Goal: Information Seeking & Learning: Check status

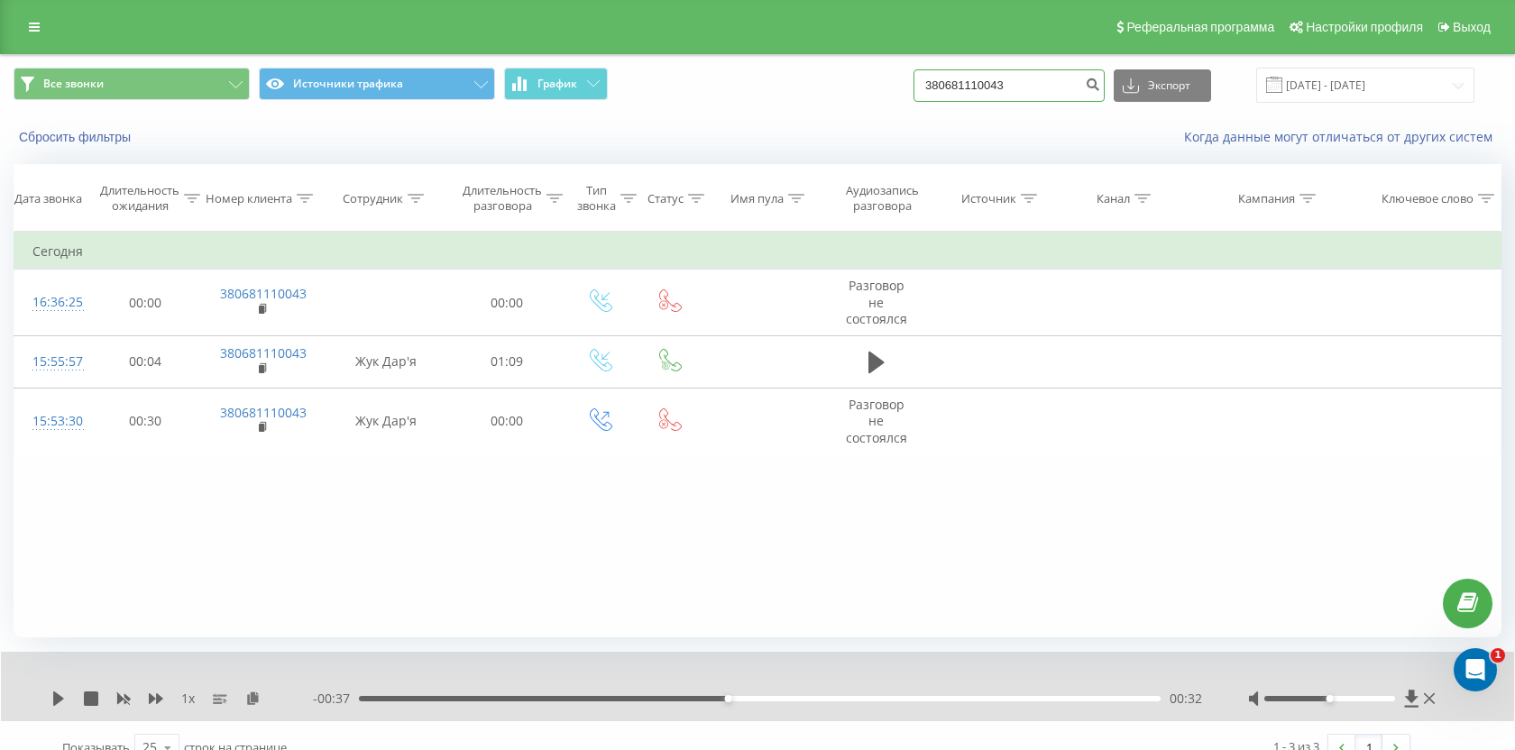
click at [1020, 87] on input "380681110043" at bounding box center [1008, 85] width 191 height 32
paste input "930573045"
type input "380930573045"
click at [1100, 87] on icon "submit" at bounding box center [1091, 82] width 15 height 11
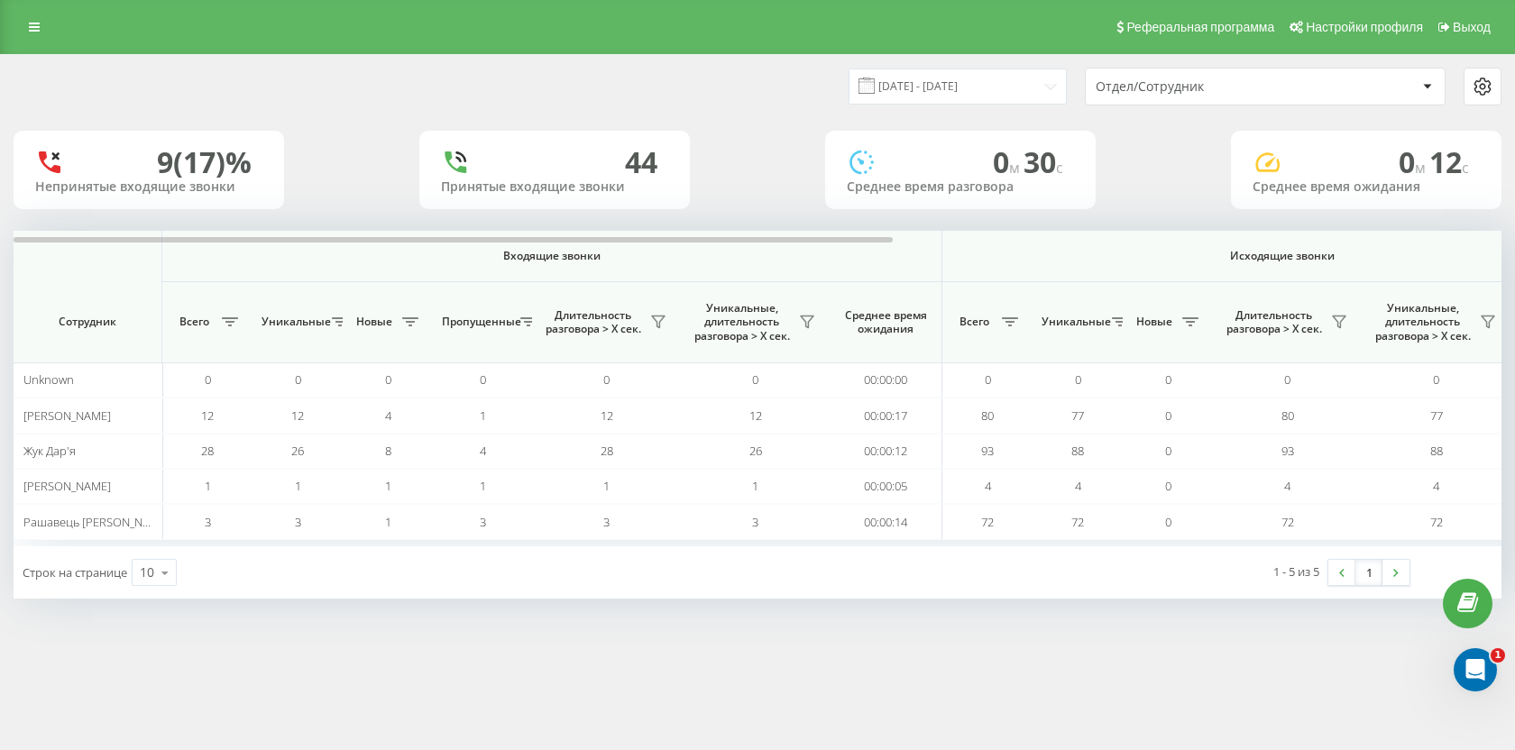
click at [516, 674] on div "Реферальная программа Настройки профиля Выход 19.08.2025 - 19.08.2025 Отдел/Сот…" at bounding box center [757, 375] width 1515 height 750
